Goal: Information Seeking & Learning: Learn about a topic

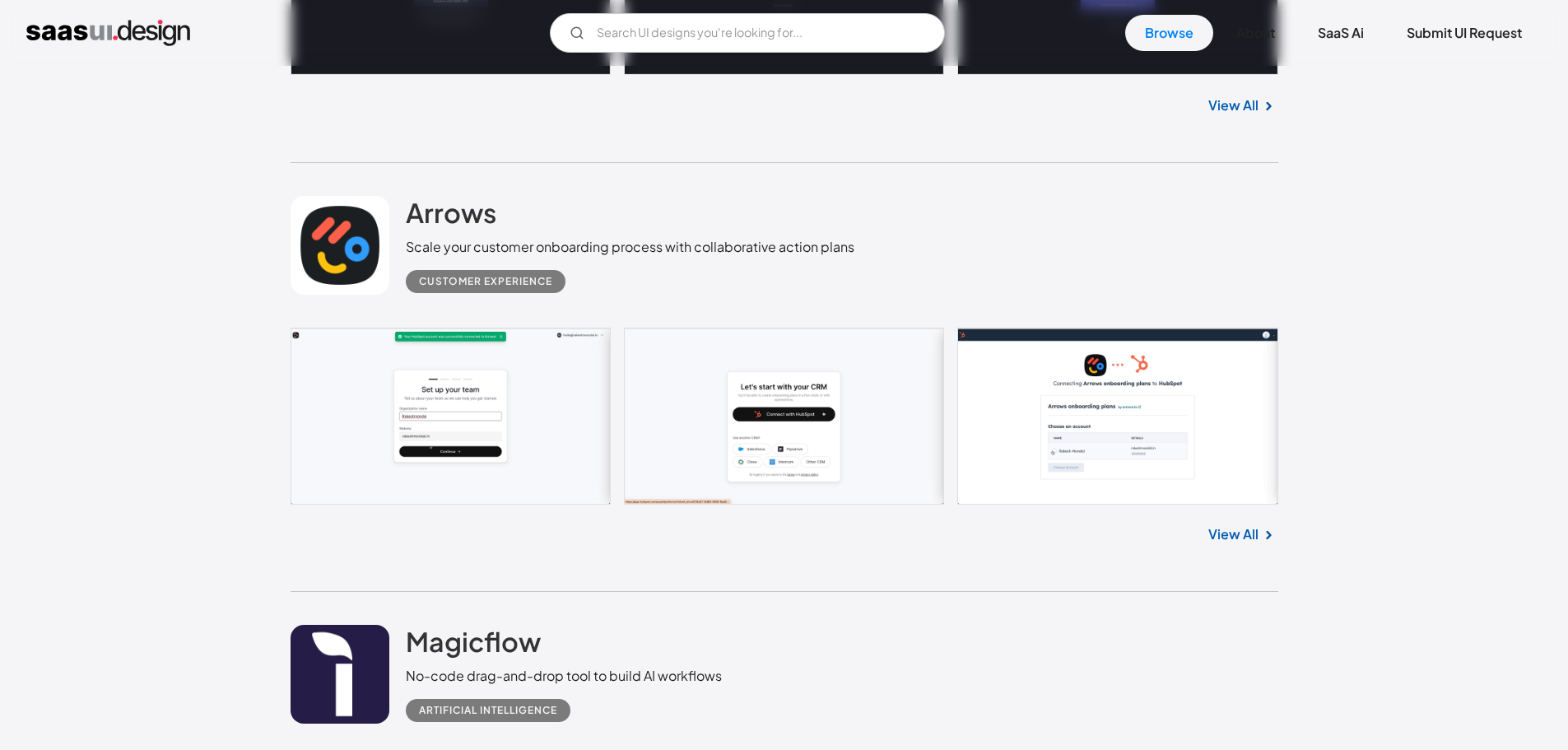
scroll to position [1280, 0]
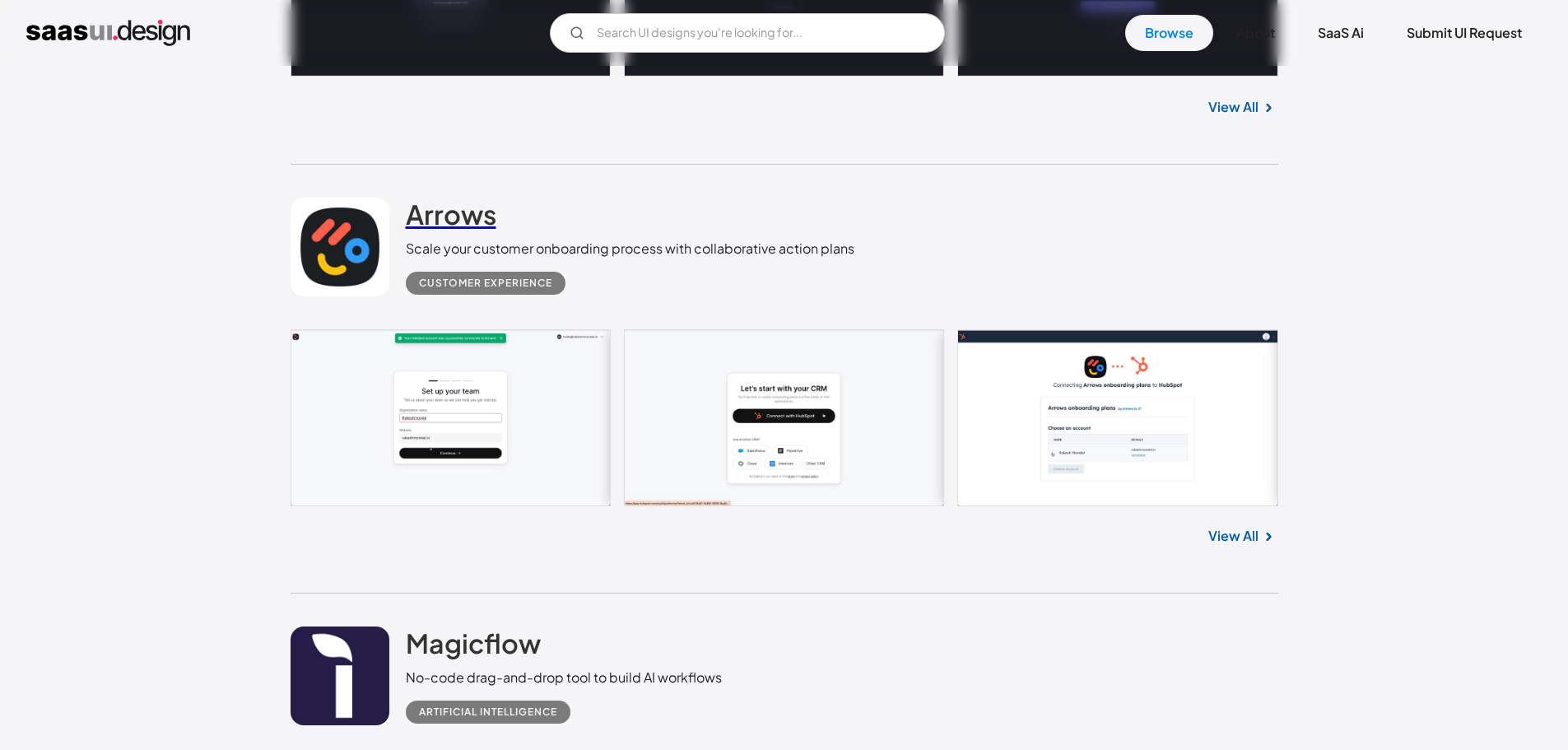
click at [473, 233] on link "Arrows" at bounding box center [451, 218] width 91 height 41
